Goal: Transaction & Acquisition: Obtain resource

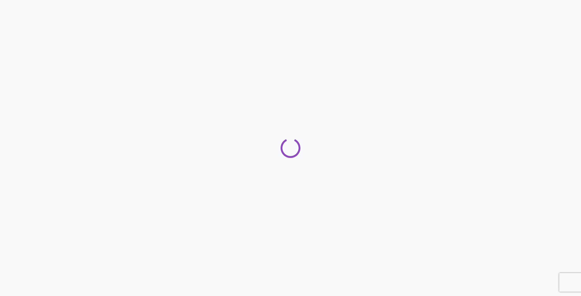
drag, startPoint x: 296, startPoint y: 191, endPoint x: 301, endPoint y: 189, distance: 5.6
click at [296, 191] on div at bounding box center [290, 148] width 581 height 296
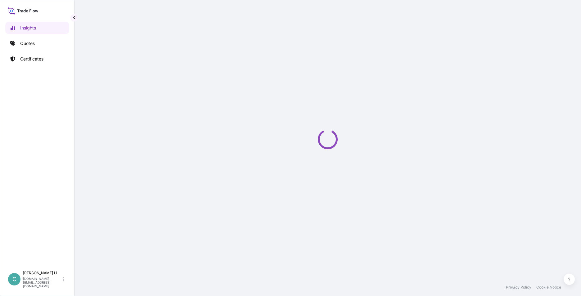
select select "2025"
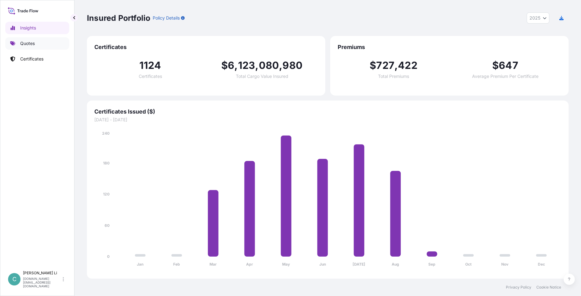
click at [32, 38] on link "Quotes" at bounding box center [37, 43] width 64 height 12
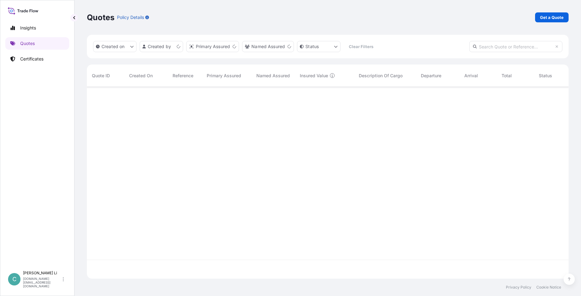
scroll to position [190, 477]
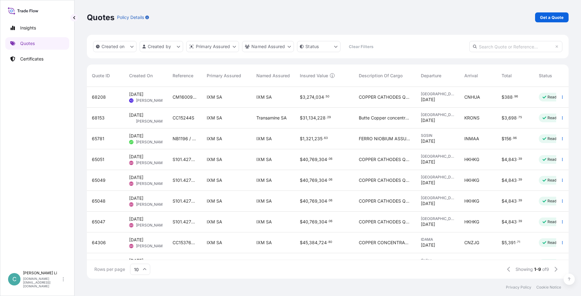
click at [457, 25] on div "Quotes Policy Details Get a Quote" at bounding box center [327, 17] width 481 height 35
click at [309, 8] on div "Quotes Policy Details Get a Quote" at bounding box center [327, 17] width 481 height 35
click at [395, 13] on div "Quotes Policy Details Get a Quote" at bounding box center [327, 17] width 481 height 10
click at [552, 21] on link "Get a Quote" at bounding box center [551, 17] width 33 height 10
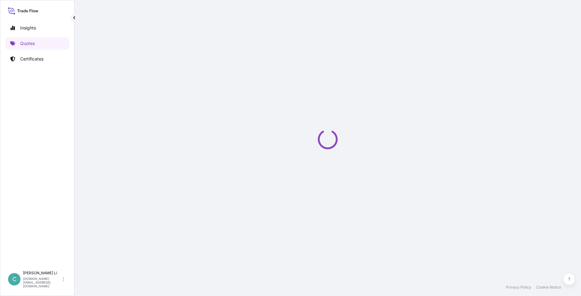
select select "Sea"
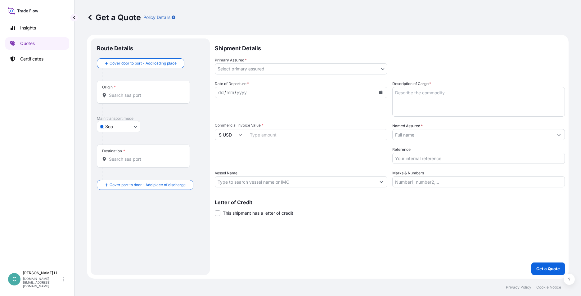
click at [265, 57] on div "Primary Assured * Select primary assured" at bounding box center [301, 65] width 172 height 17
click at [255, 65] on body "Insights Quotes Certificates C [PERSON_NAME] [DOMAIN_NAME][EMAIL_ADDRESS][DOMAI…" at bounding box center [290, 148] width 581 height 296
click at [252, 69] on body "Insights Quotes Certificates C [PERSON_NAME] [DOMAIN_NAME][EMAIL_ADDRESS][DOMAI…" at bounding box center [290, 148] width 581 height 296
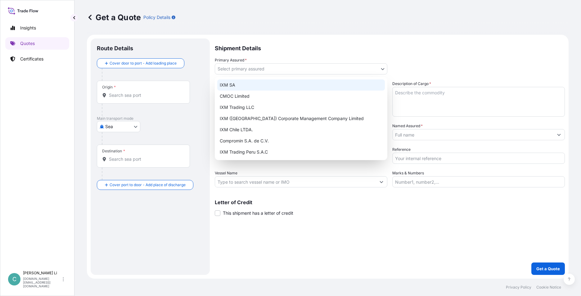
click at [231, 82] on div "IXM SA" at bounding box center [300, 84] width 167 height 11
select select "31846"
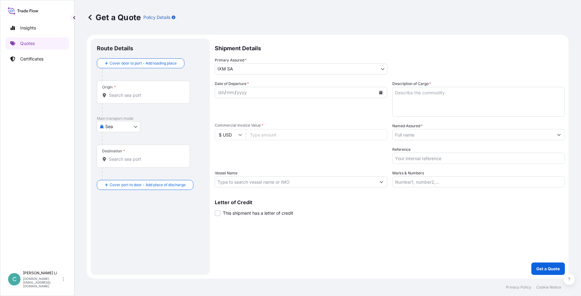
click at [153, 97] on input "Origin *" at bounding box center [145, 95] width 73 height 6
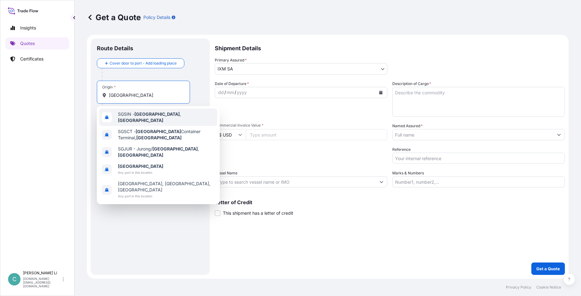
click at [130, 114] on span "SGSIN - [GEOGRAPHIC_DATA] , [GEOGRAPHIC_DATA]" at bounding box center [166, 117] width 97 height 12
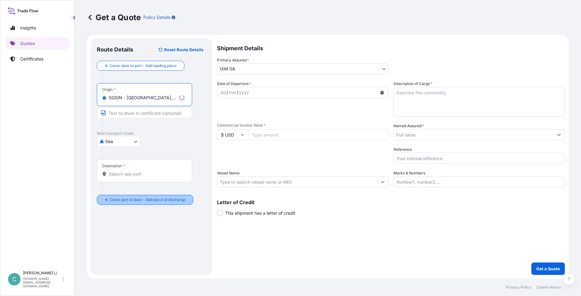
type input "SGSIN - [GEOGRAPHIC_DATA], [GEOGRAPHIC_DATA]"
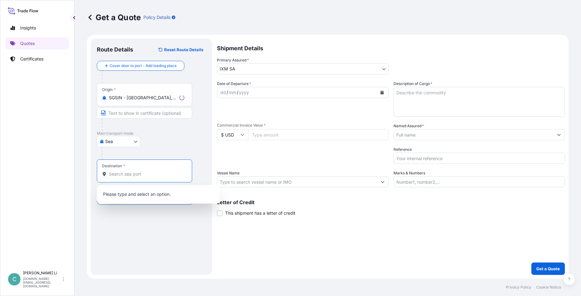
click at [127, 171] on input "Destination *" at bounding box center [146, 174] width 75 height 6
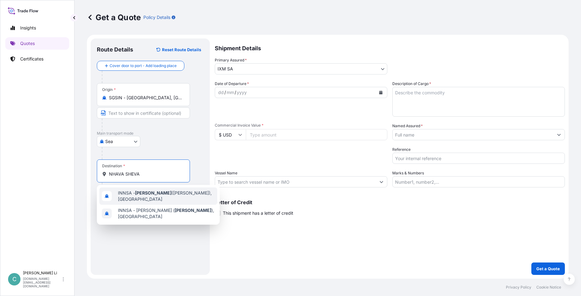
click at [152, 199] on span "INNSA - [GEOGRAPHIC_DATA] ([PERSON_NAME]), [GEOGRAPHIC_DATA]" at bounding box center [166, 196] width 97 height 12
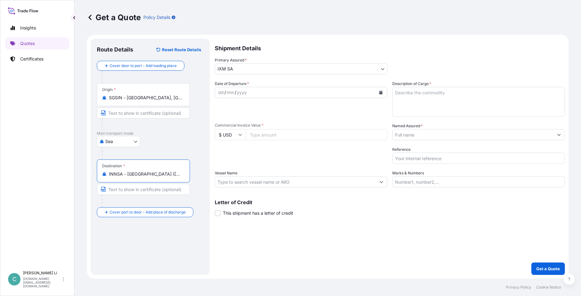
type input "INNSA - [GEOGRAPHIC_DATA] ([PERSON_NAME]), [GEOGRAPHIC_DATA]"
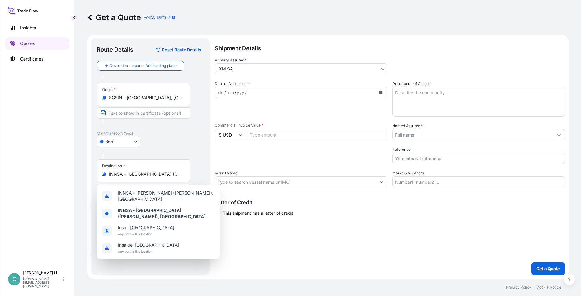
click at [293, 138] on input "Commercial Invoice Value *" at bounding box center [316, 134] width 141 height 11
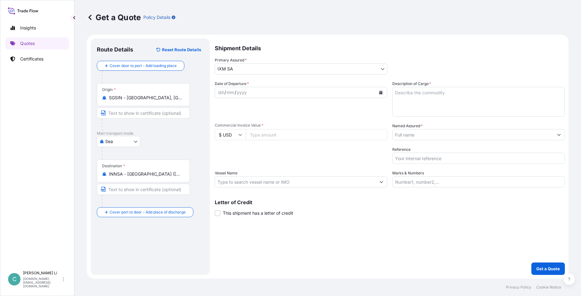
paste input "358235.50"
type input "358235.50"
click at [343, 91] on div "dd / mm / yyyy" at bounding box center [295, 92] width 161 height 11
click at [380, 90] on button "Calendar" at bounding box center [381, 92] width 10 height 10
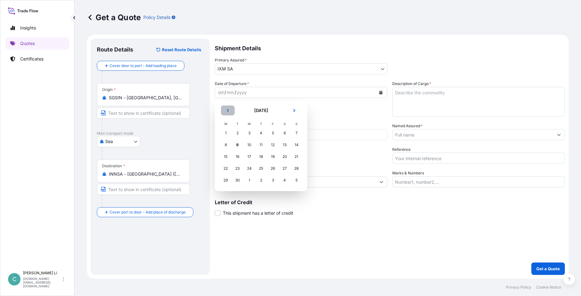
click at [229, 114] on button "Previous" at bounding box center [228, 110] width 14 height 10
click at [294, 109] on icon "Next" at bounding box center [294, 110] width 2 height 3
click at [282, 132] on div "6" at bounding box center [284, 132] width 11 height 11
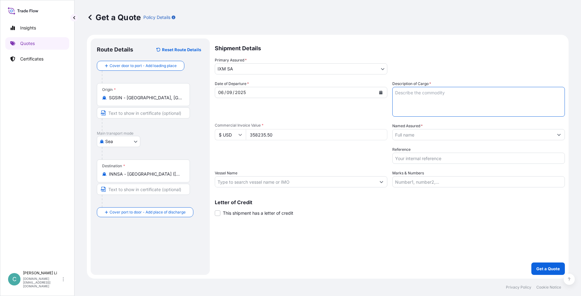
click at [428, 101] on textarea "Description of Cargo *" at bounding box center [478, 102] width 172 height 30
type textarea "Ferro Niobium"
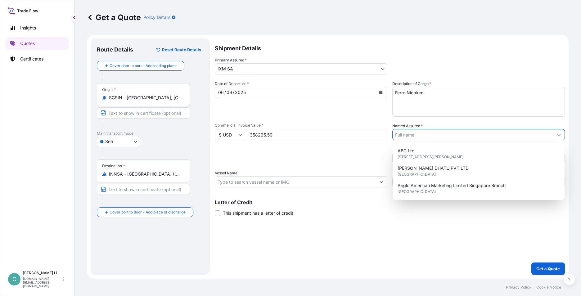
click at [429, 134] on input "Named Assured *" at bounding box center [472, 134] width 161 height 11
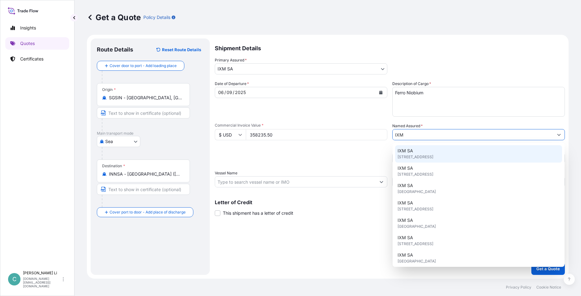
click at [423, 153] on div "IXM SA [STREET_ADDRESS]" at bounding box center [478, 153] width 167 height 17
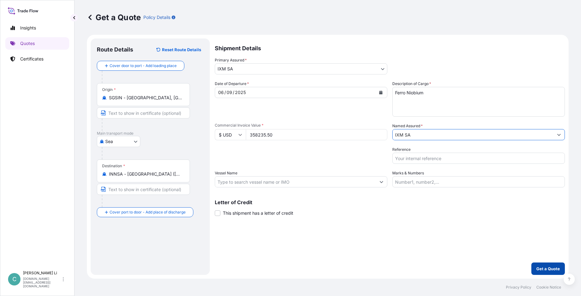
type input "IXM SA"
click at [546, 262] on button "Get a Quote" at bounding box center [547, 268] width 33 height 12
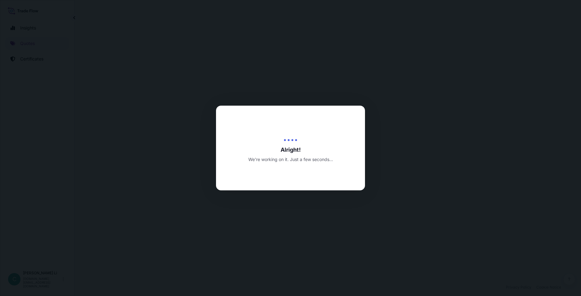
select select "Sea"
select select "31846"
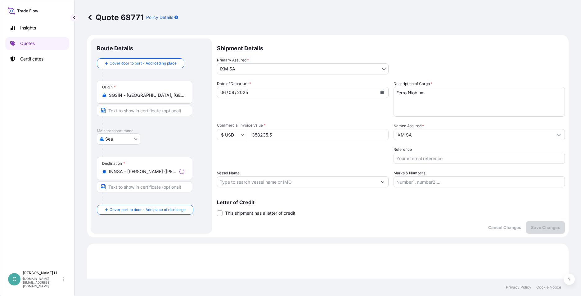
scroll to position [212, 0]
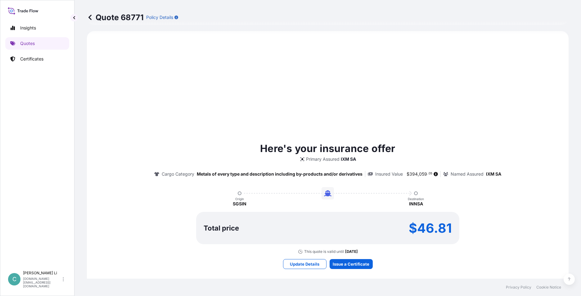
click at [300, 114] on div "Here's your insurance offer Primary Assured IXM SA Cargo Category Metals of eve…" at bounding box center [328, 205] width 464 height 330
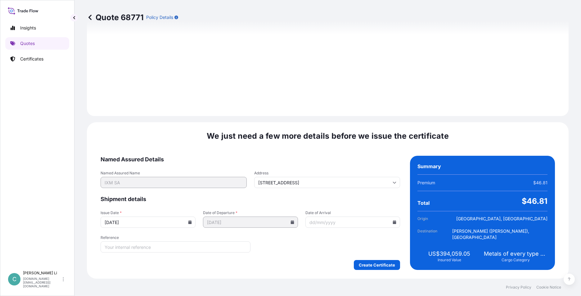
click at [186, 220] on input "[DATE]" at bounding box center [147, 221] width 95 height 11
click at [189, 224] on icon at bounding box center [189, 222] width 3 height 4
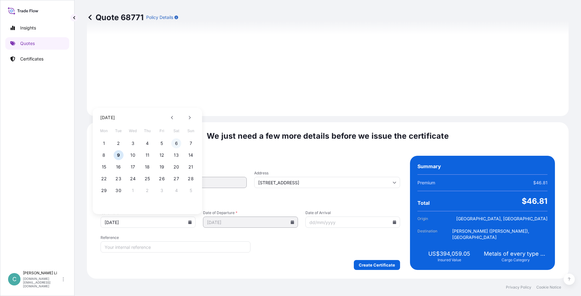
click at [177, 145] on button "6" at bounding box center [176, 143] width 10 height 10
type input "[DATE]"
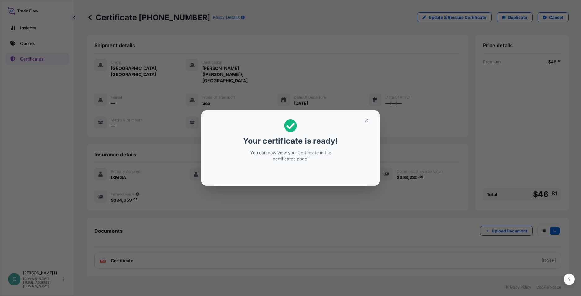
click at [302, 119] on div "Your certificate is ready! You can now view your certificate in the certificate…" at bounding box center [291, 140] width 96 height 50
click at [364, 120] on icon "button" at bounding box center [367, 121] width 6 height 6
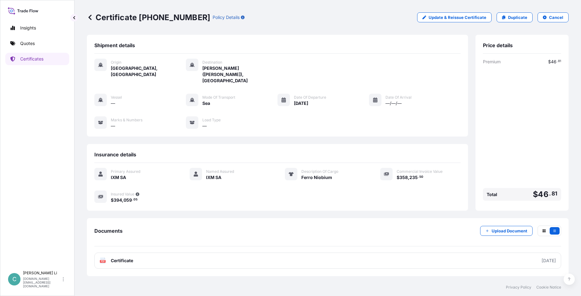
click at [158, 265] on div "Documents Upload Document PDF Certificate [DATE]" at bounding box center [327, 247] width 481 height 58
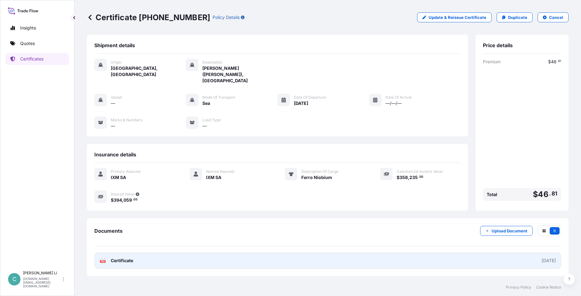
click at [168, 253] on link "PDF Certificate [DATE]" at bounding box center [327, 260] width 466 height 16
